Goal: Navigation & Orientation: Find specific page/section

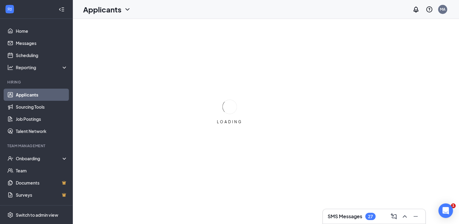
click at [347, 219] on h3 "SMS Messages" at bounding box center [345, 216] width 35 height 7
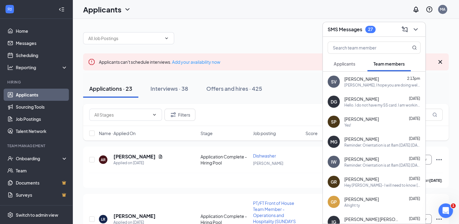
click at [345, 65] on span "Applicants" at bounding box center [345, 63] width 22 height 5
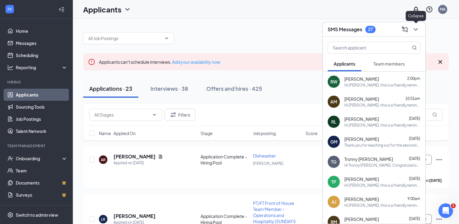
click at [417, 27] on icon "ChevronDown" at bounding box center [415, 29] width 7 height 7
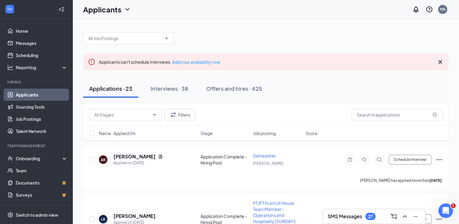
click at [346, 85] on div "Applications · 23 Interviews · 38 Offers and hires · 425" at bounding box center [266, 89] width 366 height 18
click at [342, 216] on h3 "SMS Messages" at bounding box center [345, 216] width 35 height 7
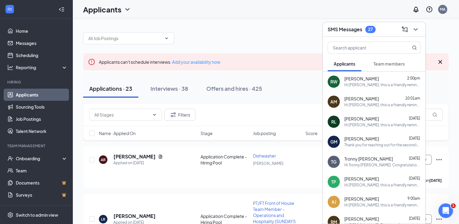
click at [417, 29] on icon "ChevronDown" at bounding box center [415, 29] width 7 height 7
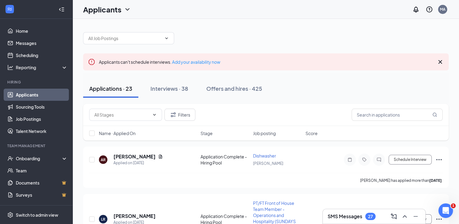
click at [444, 64] on icon "Cross" at bounding box center [440, 61] width 7 height 7
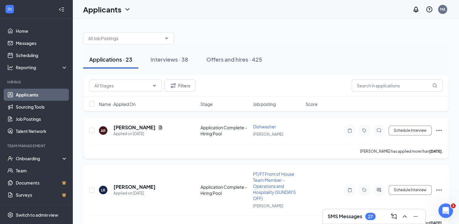
scroll to position [91, 0]
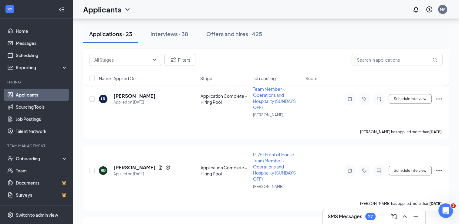
click at [347, 213] on h3 "SMS Messages" at bounding box center [345, 216] width 35 height 7
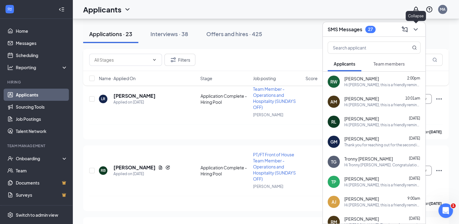
click at [414, 29] on icon "ChevronDown" at bounding box center [415, 29] width 7 height 7
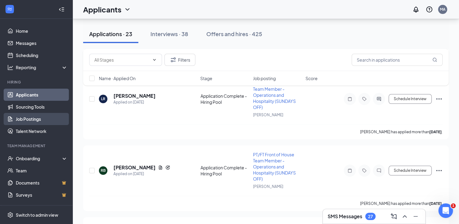
click at [19, 121] on link "Job Postings" at bounding box center [42, 119] width 52 height 12
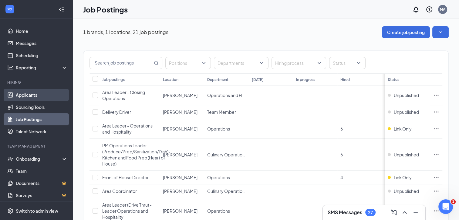
drag, startPoint x: 39, startPoint y: 94, endPoint x: 48, endPoint y: 95, distance: 8.9
click at [39, 94] on link "Applicants" at bounding box center [42, 95] width 52 height 12
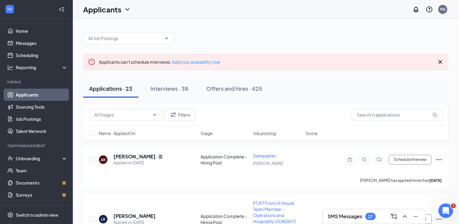
click at [345, 215] on h3 "SMS Messages" at bounding box center [345, 216] width 35 height 7
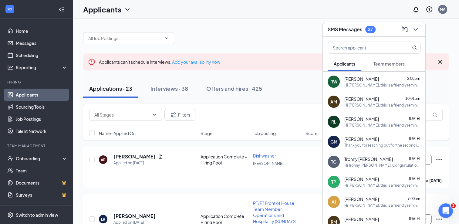
click at [401, 60] on button "Team members" at bounding box center [389, 63] width 43 height 15
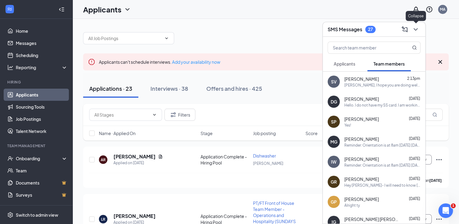
click at [418, 28] on icon "ChevronDown" at bounding box center [415, 29] width 7 height 7
